Goal: Information Seeking & Learning: Learn about a topic

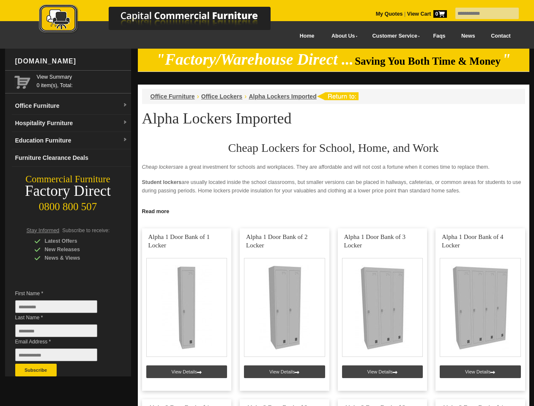
click at [482, 14] on input "text" at bounding box center [487, 13] width 63 height 11
click at [63, 333] on input "Last Name *" at bounding box center [56, 330] width 82 height 13
click at [36, 370] on button "Subscribe" at bounding box center [35, 370] width 41 height 13
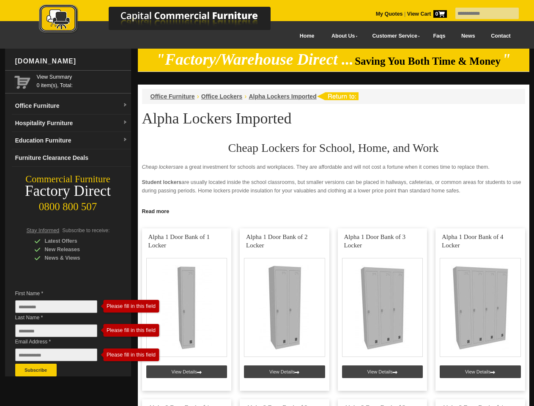
click at [334, 211] on link "Read more" at bounding box center [334, 210] width 392 height 11
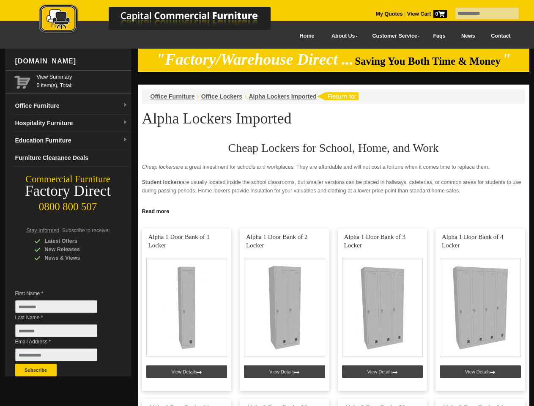
click at [482, 14] on input "text" at bounding box center [487, 13] width 63 height 11
click at [63, 333] on input "Last Name *" at bounding box center [56, 330] width 82 height 13
click at [36, 370] on button "Subscribe" at bounding box center [35, 370] width 41 height 13
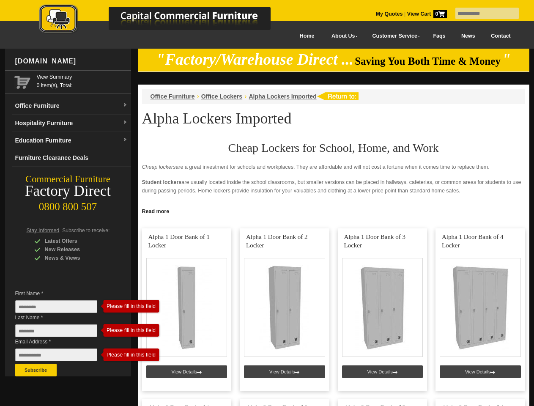
click at [334, 211] on link "Read more" at bounding box center [334, 210] width 392 height 11
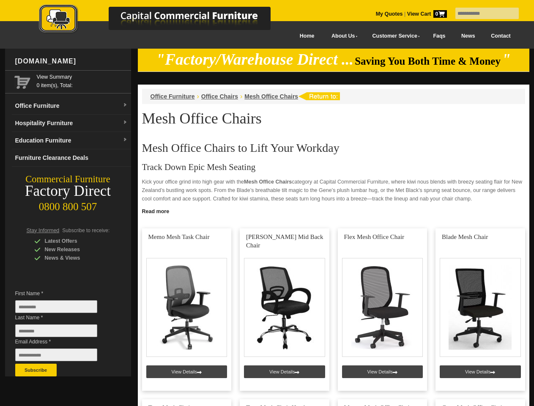
click at [482, 14] on input "text" at bounding box center [487, 13] width 63 height 11
click at [63, 333] on input "Last Name *" at bounding box center [56, 330] width 82 height 13
click at [36, 370] on button "Subscribe" at bounding box center [35, 370] width 41 height 13
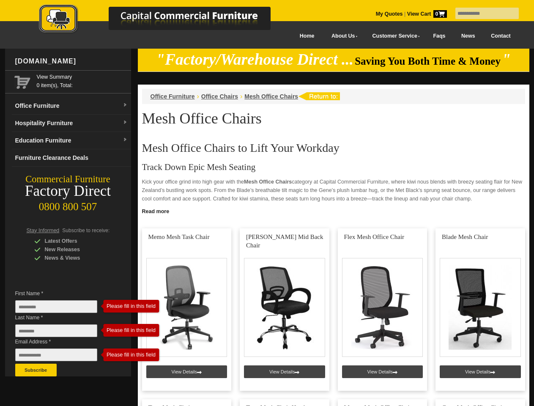
click at [334, 211] on link "Read more" at bounding box center [334, 210] width 392 height 11
